Goal: Information Seeking & Learning: Understand process/instructions

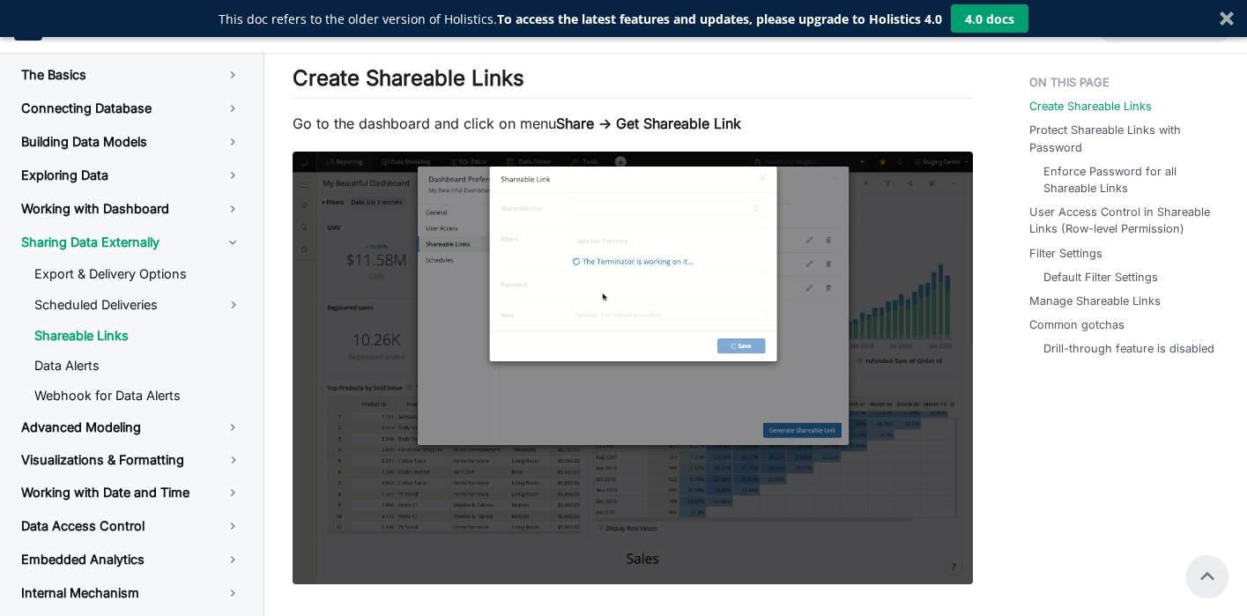
scroll to position [393, 0]
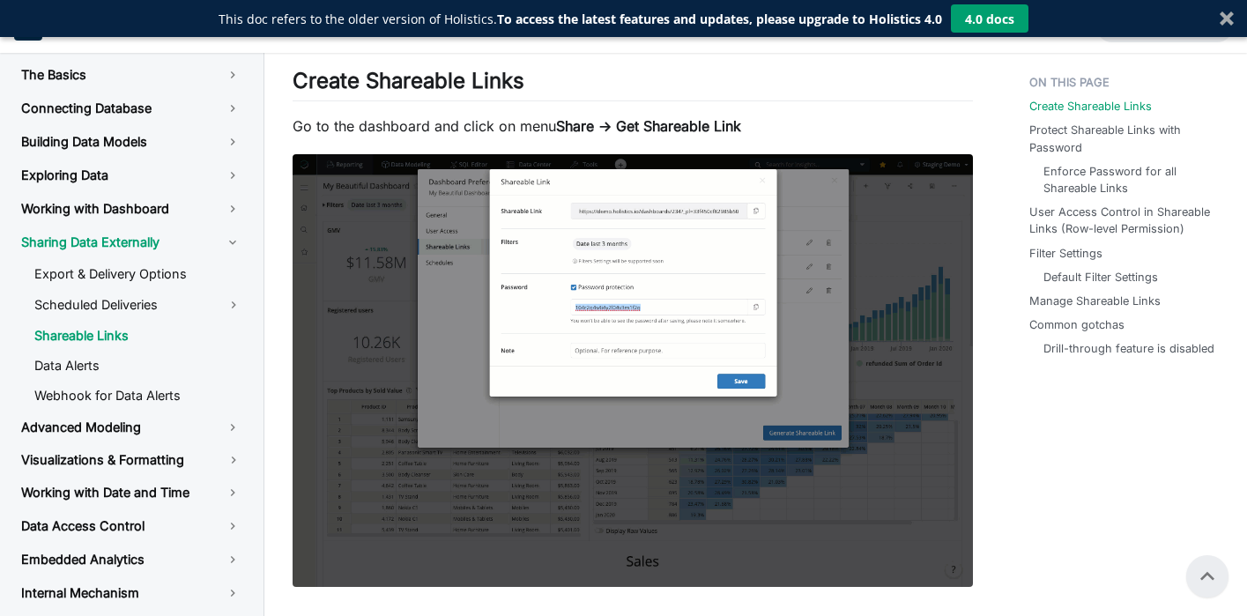
click at [856, 117] on p "Go to the dashboard and click on menu Share → Get Shareable Link" at bounding box center [633, 125] width 680 height 21
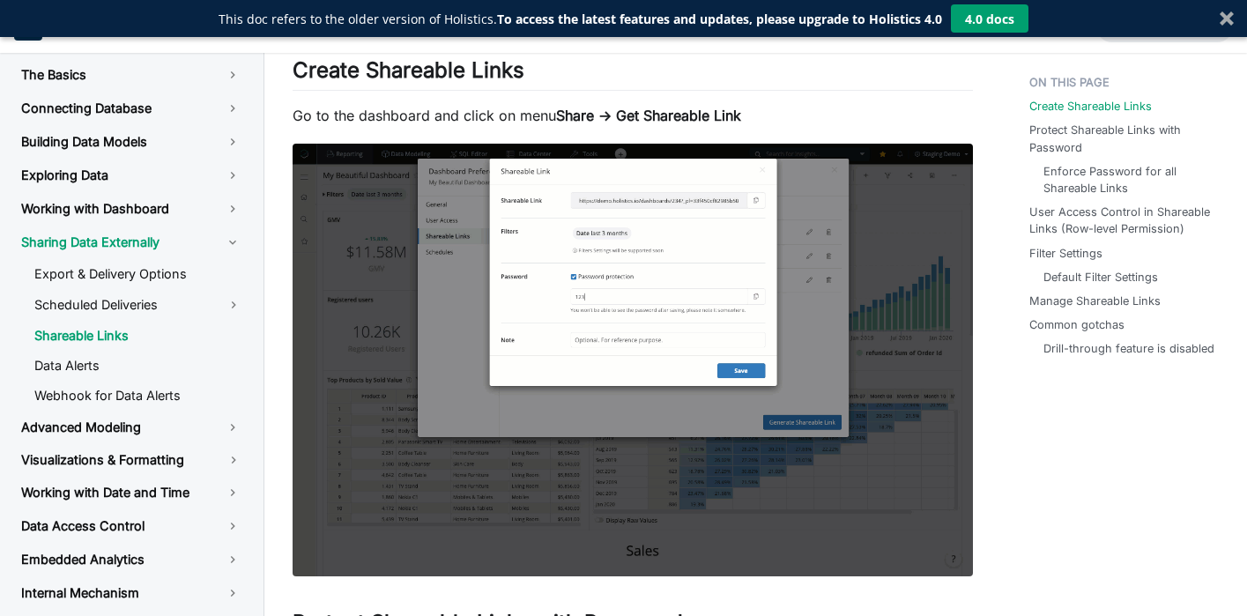
scroll to position [405, 0]
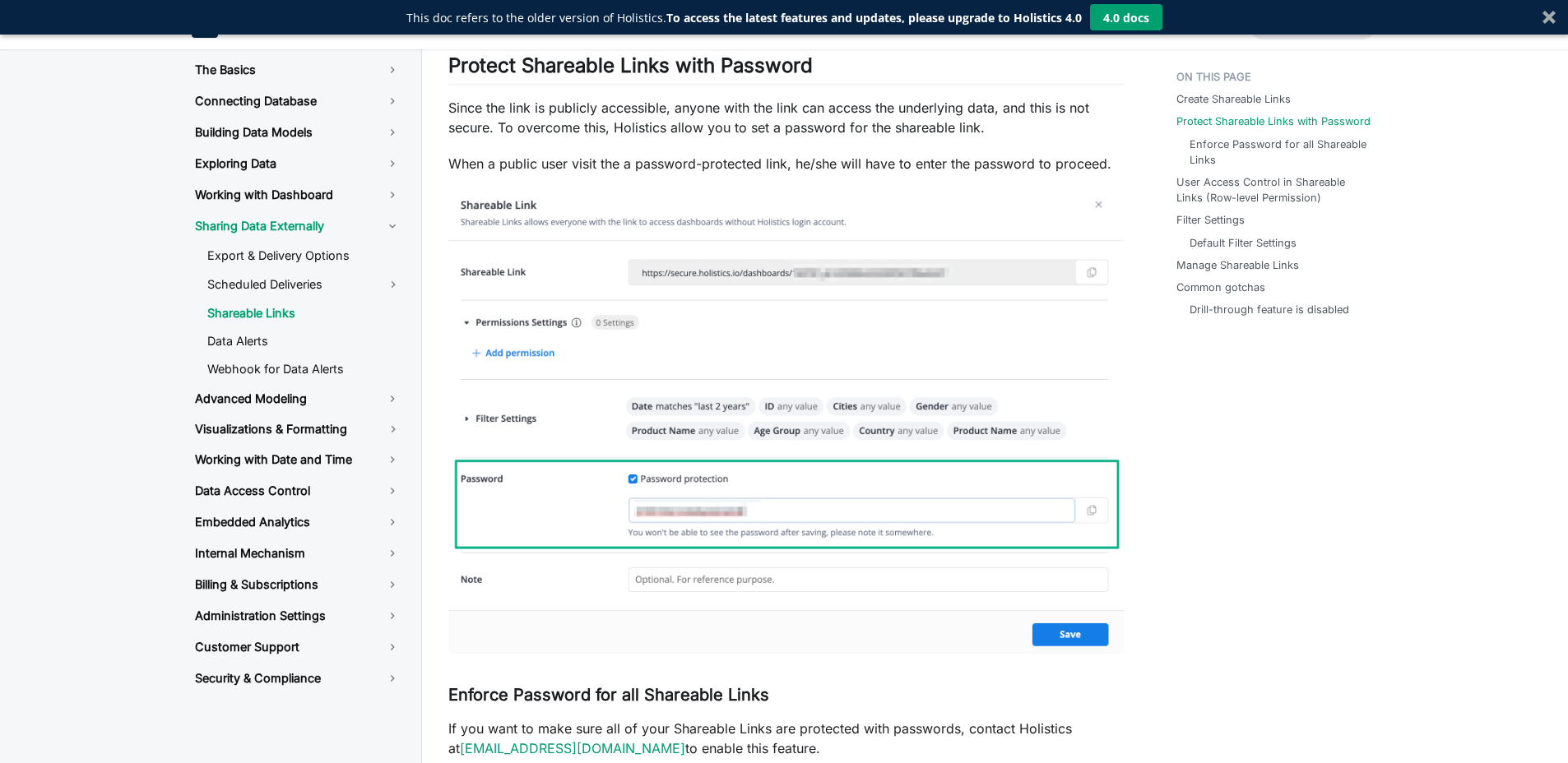
scroll to position [920, 0]
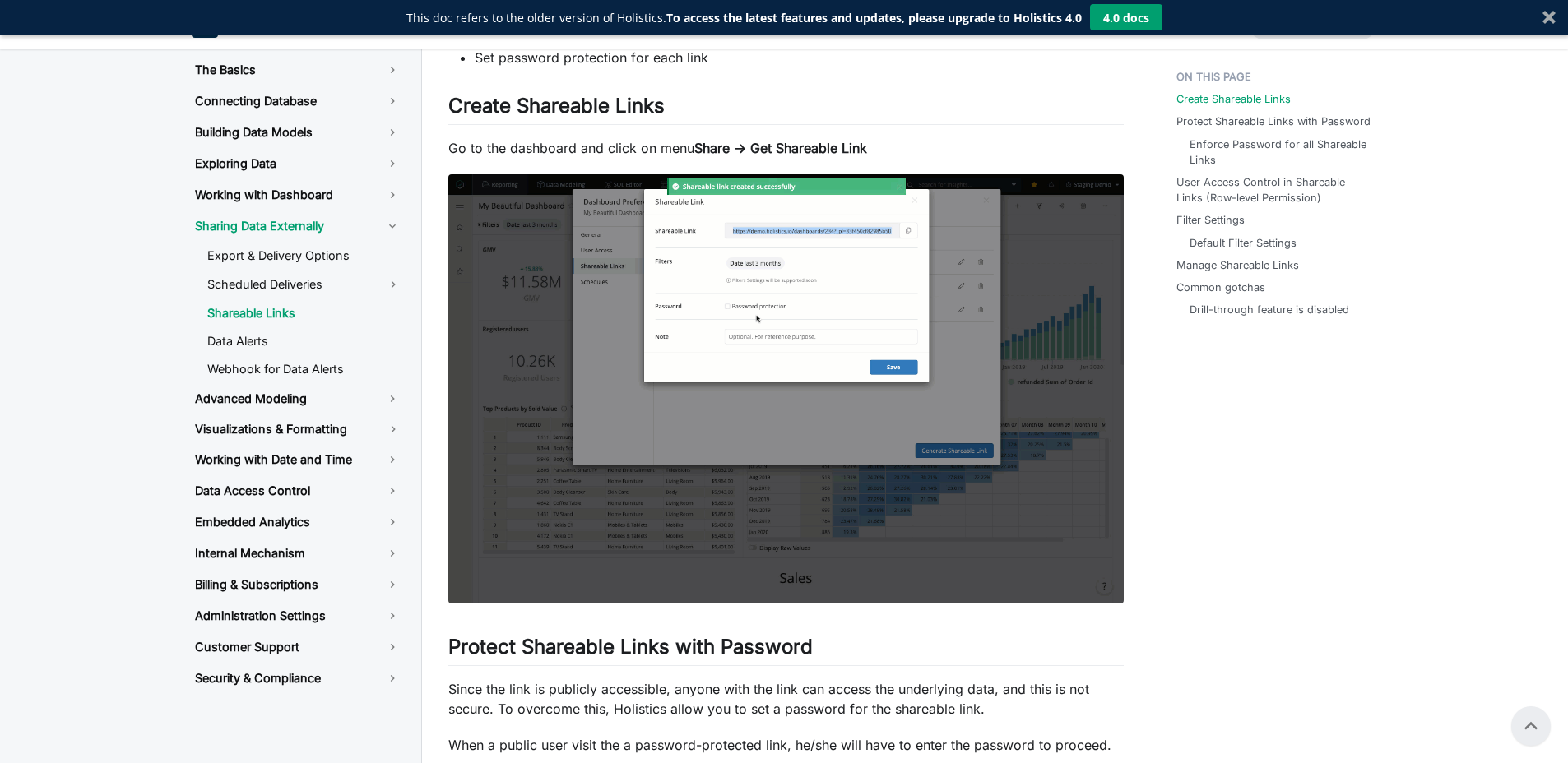
scroll to position [332, 0]
